Goal: Task Accomplishment & Management: Complete application form

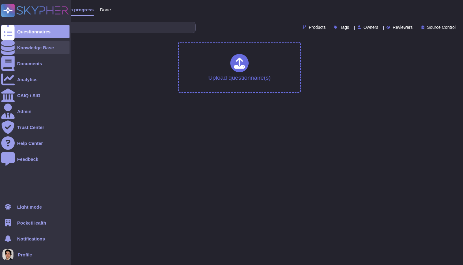
click at [7, 49] on icon at bounding box center [7, 47] width 13 height 15
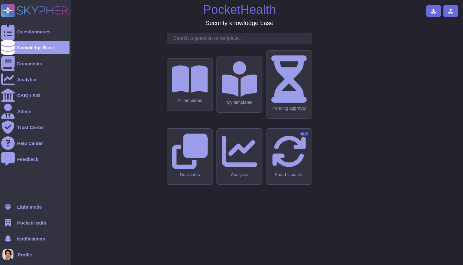
click at [25, 223] on span "PocketHealth" at bounding box center [31, 222] width 29 height 5
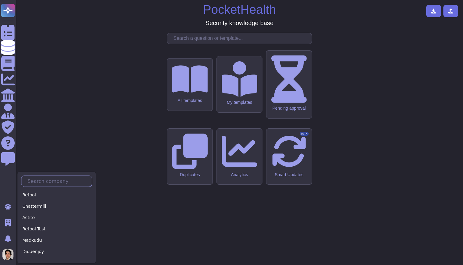
click at [45, 182] on input "text" at bounding box center [57, 181] width 67 height 11
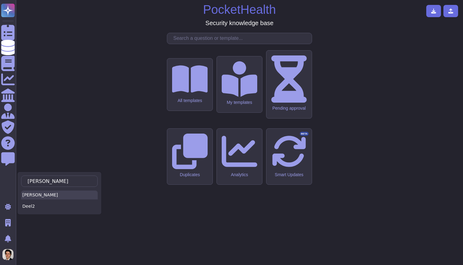
type input "[PERSON_NAME]"
click at [41, 198] on div "[PERSON_NAME]" at bounding box center [59, 194] width 77 height 9
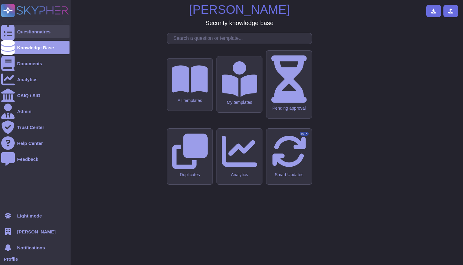
click at [12, 32] on div at bounding box center [7, 31] width 13 height 13
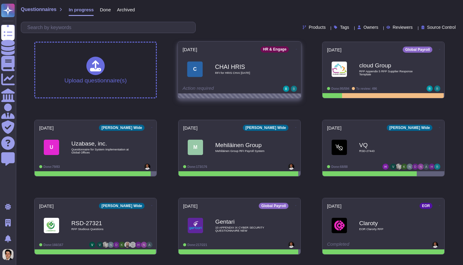
click at [219, 67] on b "CHAI HRIS" at bounding box center [246, 67] width 62 height 6
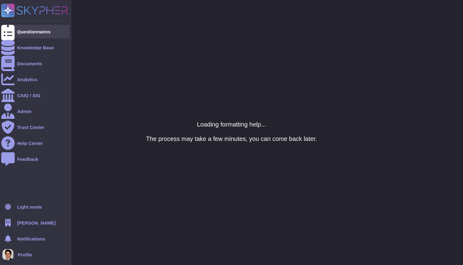
click at [13, 30] on div at bounding box center [7, 31] width 13 height 13
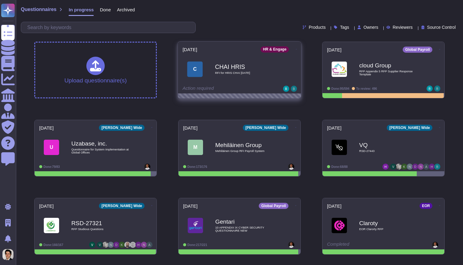
click at [237, 85] on div "2025-09-03 HR & Engage C CHAI HRIS RFI for HRIS CHAI 2025 08 20 Action required" at bounding box center [239, 68] width 123 height 52
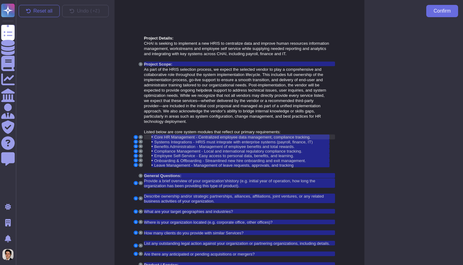
click at [268, 139] on span "Core HR Management - Centralized employee data management, compliance tracking." at bounding box center [232, 137] width 156 height 5
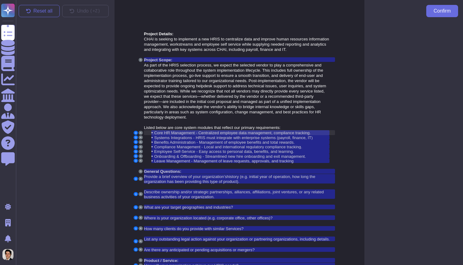
scroll to position [12, 0]
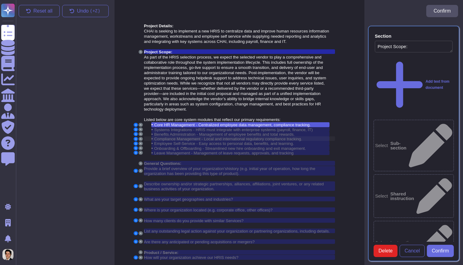
type textarea "Project Scope:"
type textarea "Core HR Management - Centralized employee data management, compliance tracking."
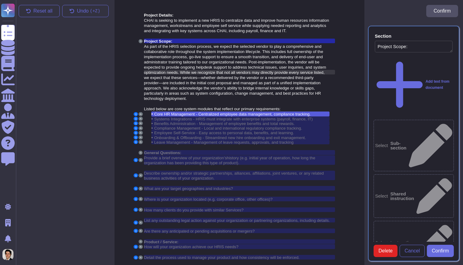
scroll to position [25, 0]
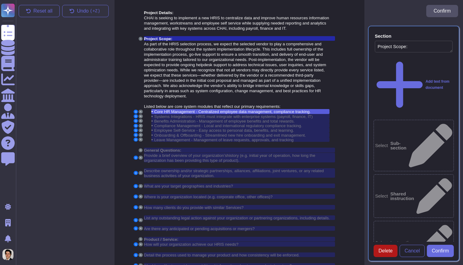
click at [386, 250] on span "Delete" at bounding box center [386, 250] width 14 height 5
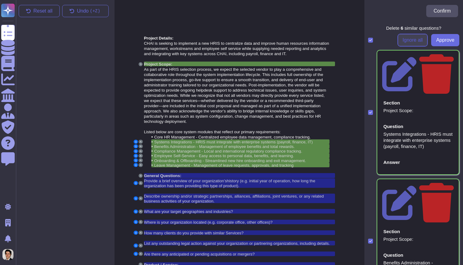
scroll to position [0, 0]
click at [444, 38] on span "Approve" at bounding box center [445, 40] width 18 height 5
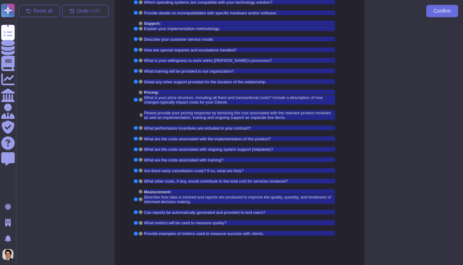
scroll to position [356, 0]
click at [447, 11] on span "Confirm" at bounding box center [442, 11] width 17 height 5
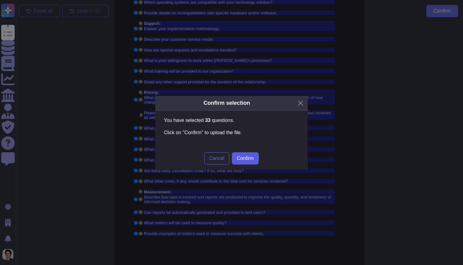
click at [253, 157] on span "Confirm" at bounding box center [245, 158] width 17 height 5
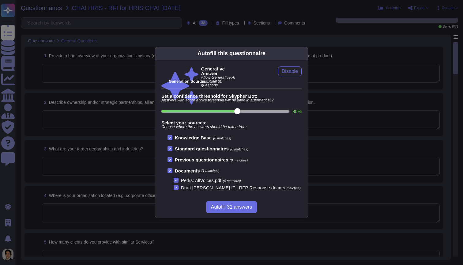
click at [196, 11] on div "Autofill this questionnaire Generative Answer Allow Generative AI to autofill 3…" at bounding box center [231, 132] width 463 height 265
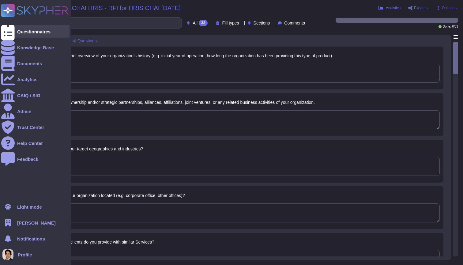
click at [9, 28] on div at bounding box center [7, 31] width 13 height 13
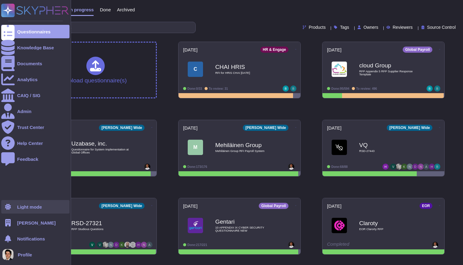
click at [37, 211] on div "Light mode" at bounding box center [35, 206] width 68 height 13
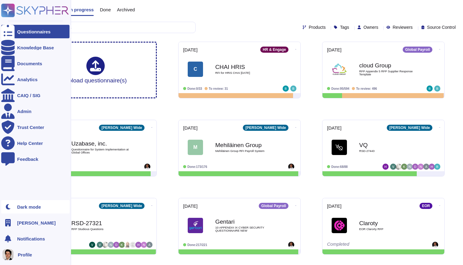
click at [37, 209] on div "Dark mode" at bounding box center [29, 207] width 24 height 5
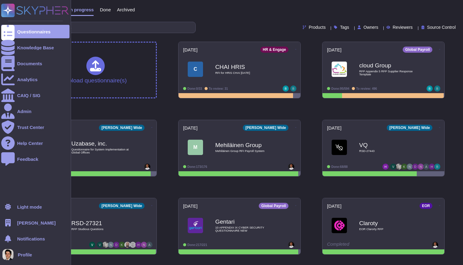
click at [34, 223] on div "[PERSON_NAME]" at bounding box center [35, 222] width 68 height 13
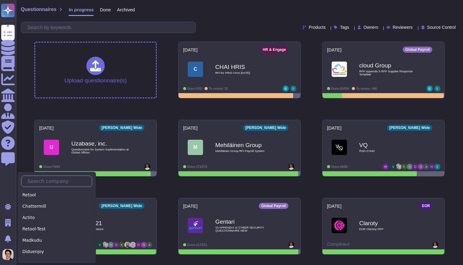
click at [54, 179] on input "text" at bounding box center [57, 181] width 67 height 11
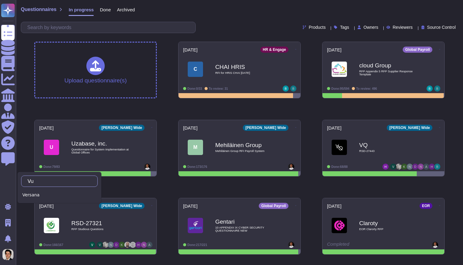
type input "V"
